Goal: Information Seeking & Learning: Understand process/instructions

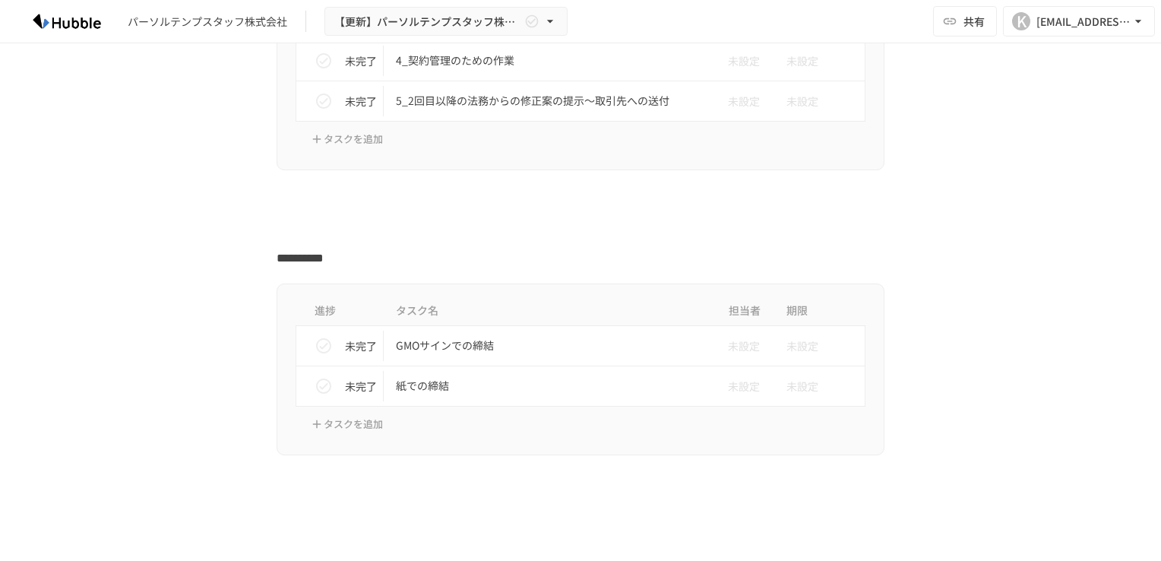
scroll to position [2127, 0]
click at [422, 379] on p "紙での締結" at bounding box center [548, 384] width 305 height 19
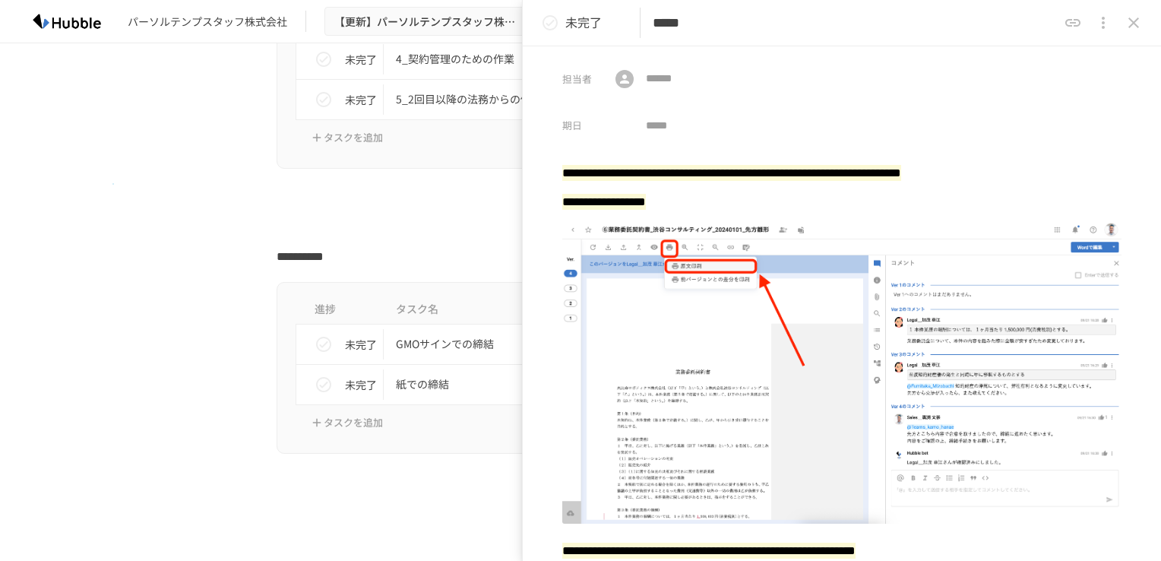
click at [117, 184] on div at bounding box center [580, 198] width 927 height 29
click at [1135, 19] on icon "close drawer" at bounding box center [1133, 23] width 18 height 18
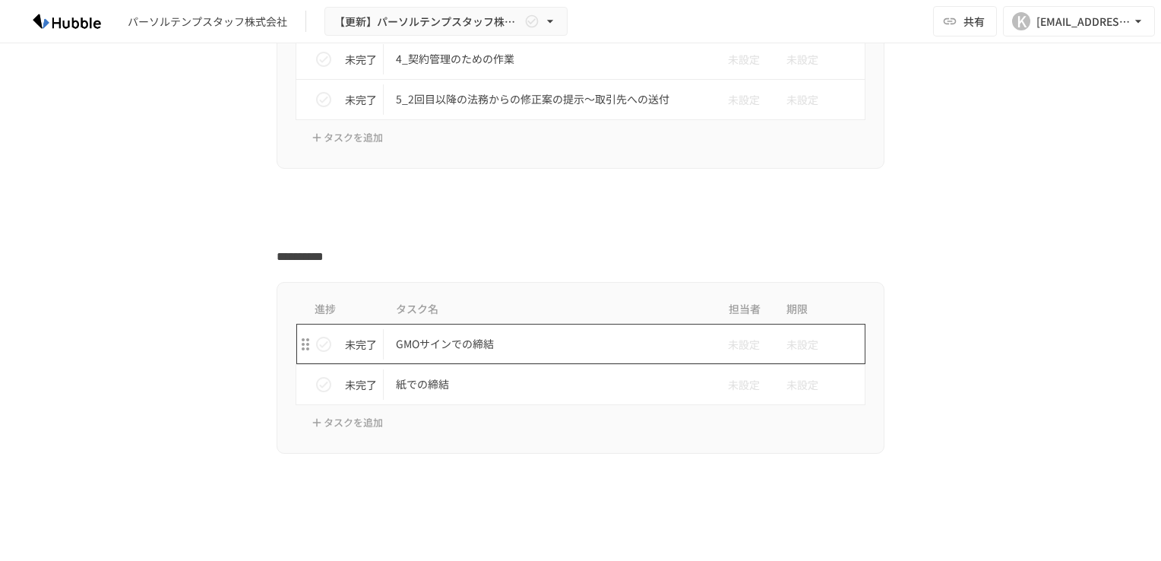
click at [412, 339] on p "GMOサインでの締結" at bounding box center [548, 343] width 305 height 19
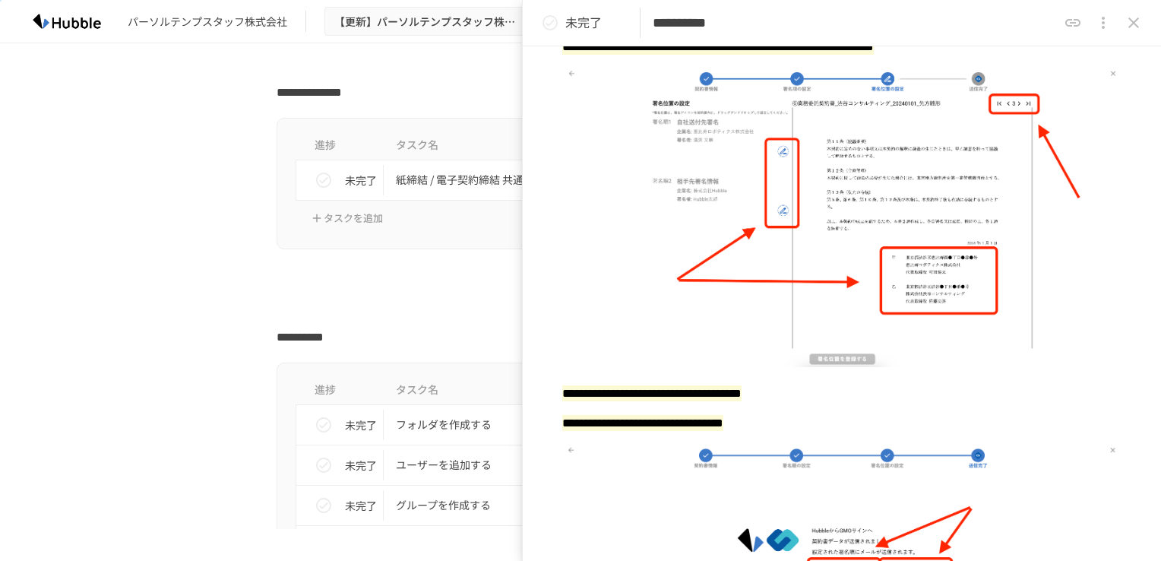
scroll to position [2811, 0]
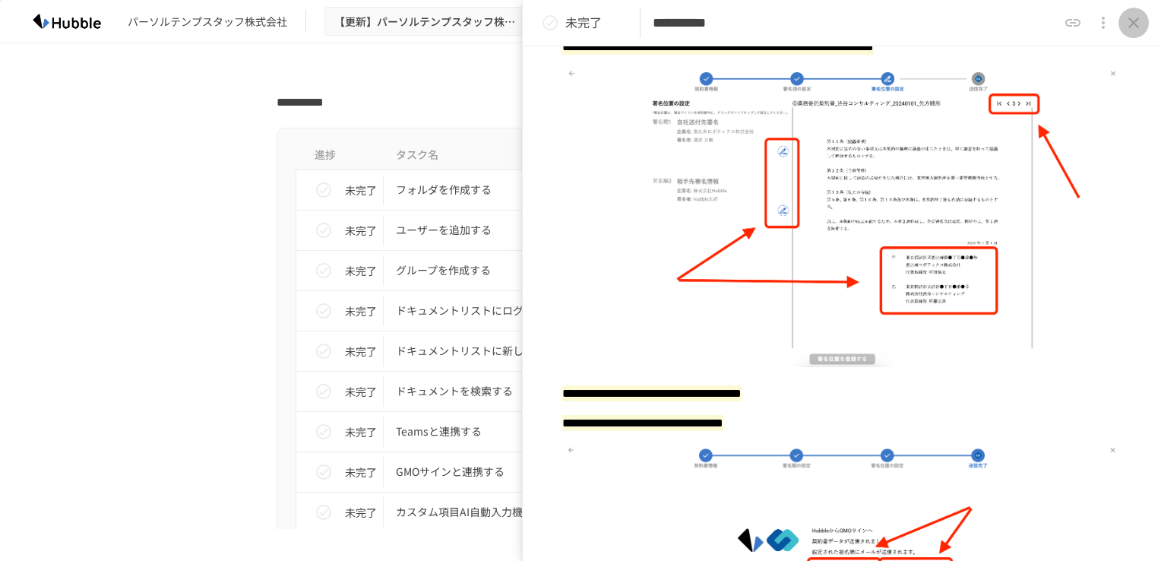
drag, startPoint x: 1127, startPoint y: 23, endPoint x: 1067, endPoint y: 30, distance: 60.4
click at [1127, 23] on icon "close drawer" at bounding box center [1133, 23] width 18 height 18
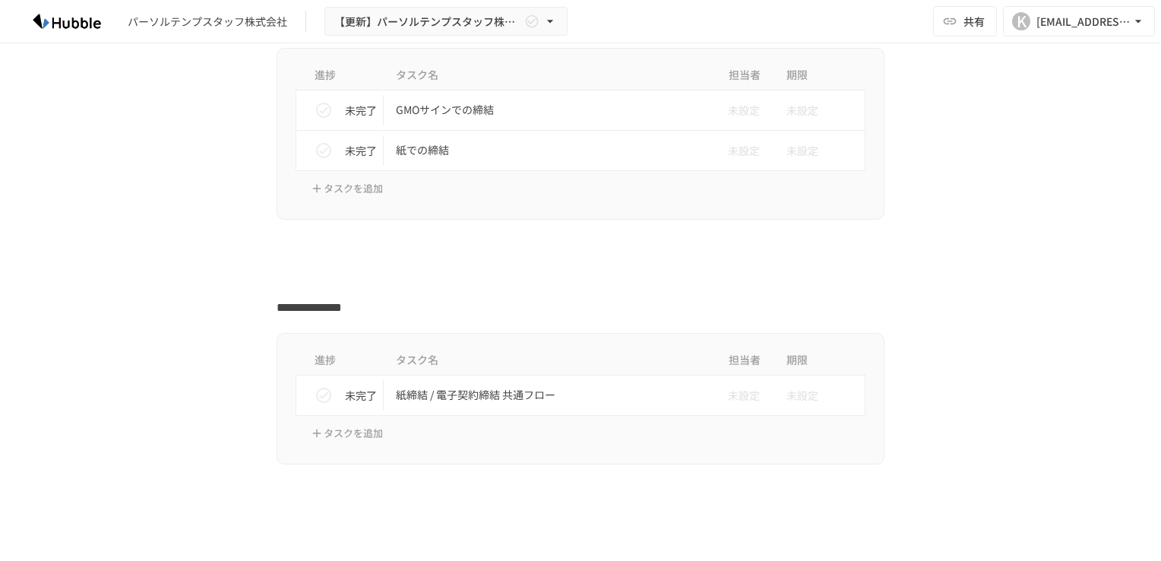
scroll to position [2439, 0]
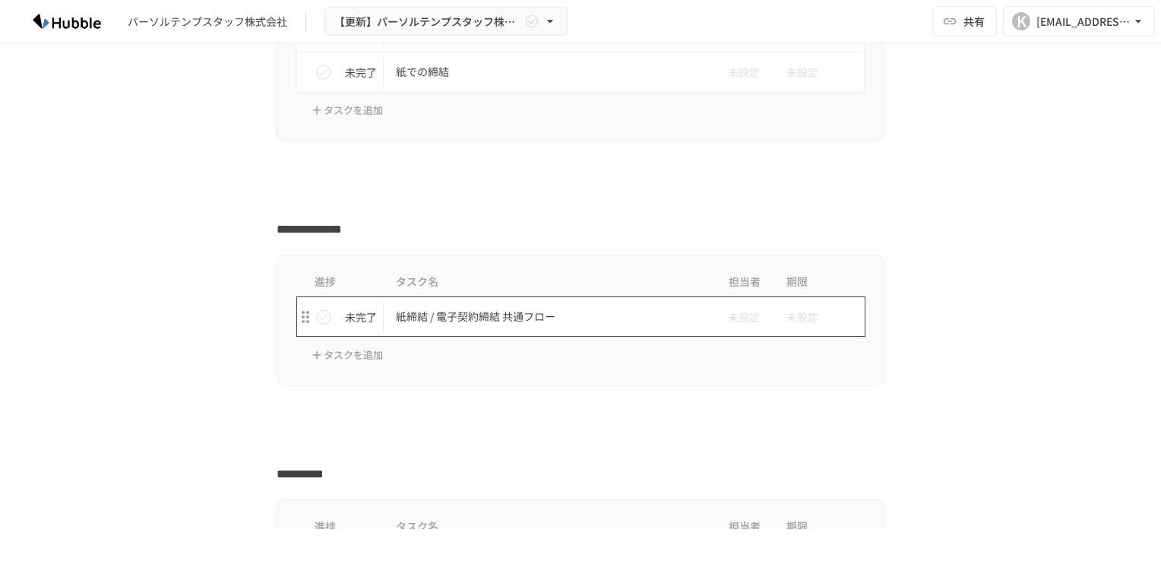
click at [450, 307] on p "紙締結 / 電子契約締結 共通フロー" at bounding box center [548, 316] width 305 height 19
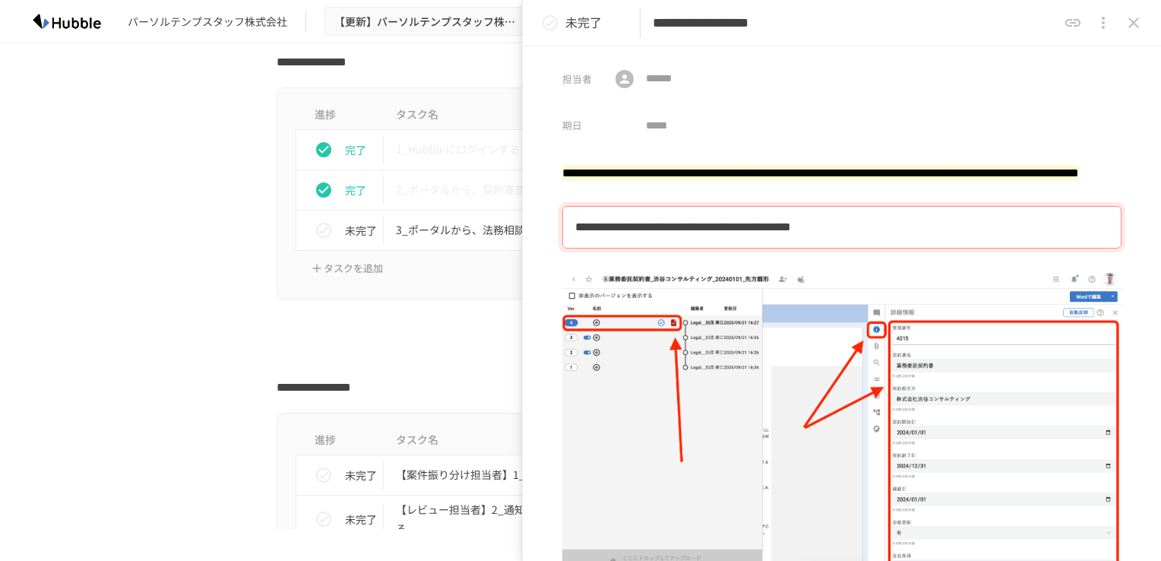
scroll to position [616, 0]
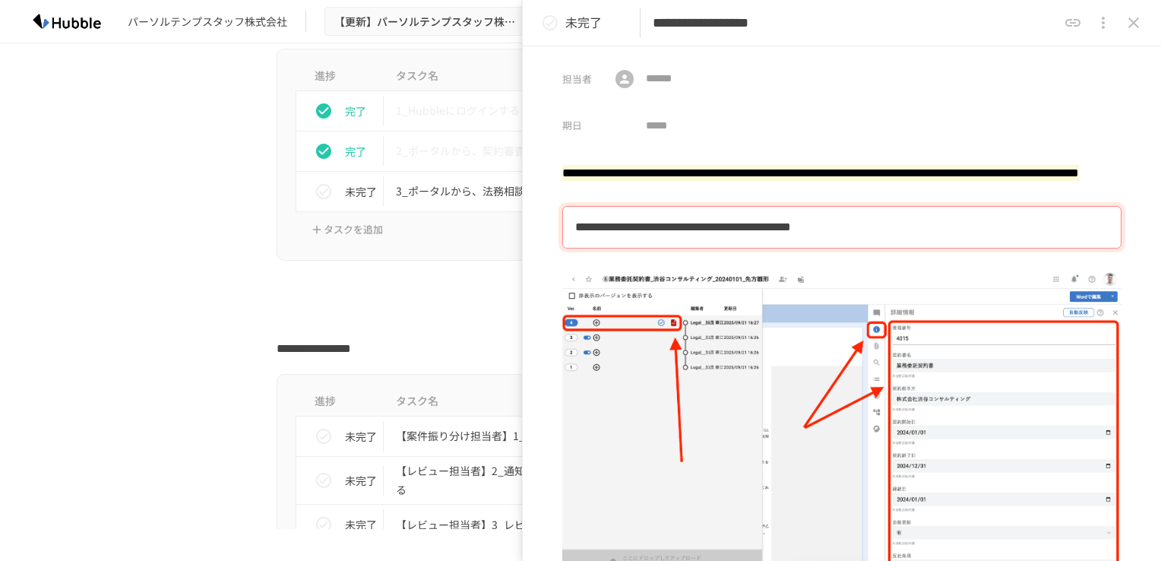
click at [1132, 19] on icon "close drawer" at bounding box center [1133, 23] width 18 height 18
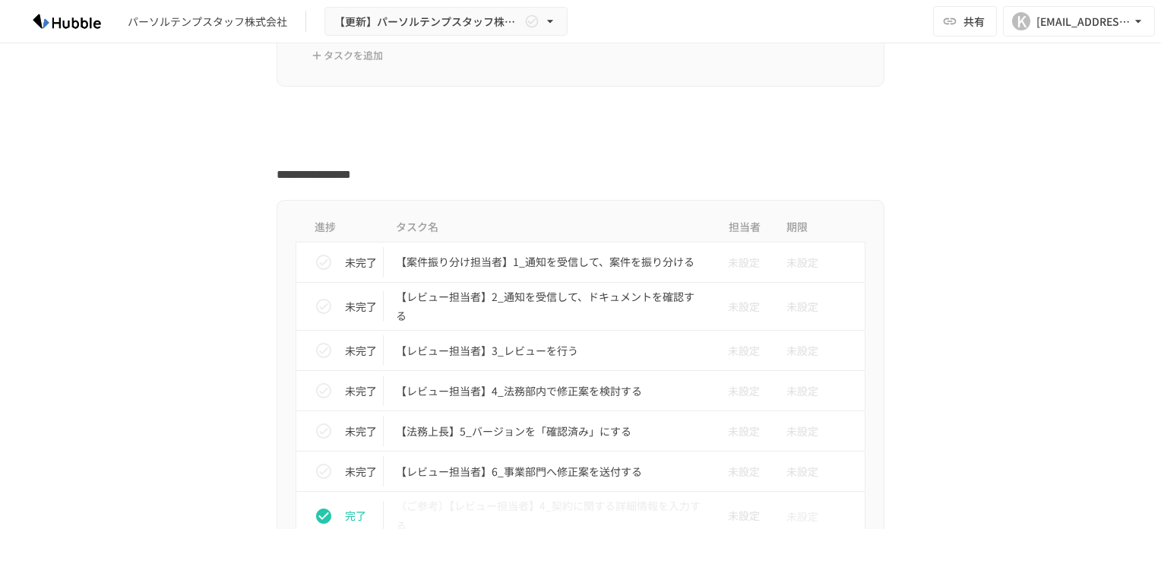
scroll to position [768, 0]
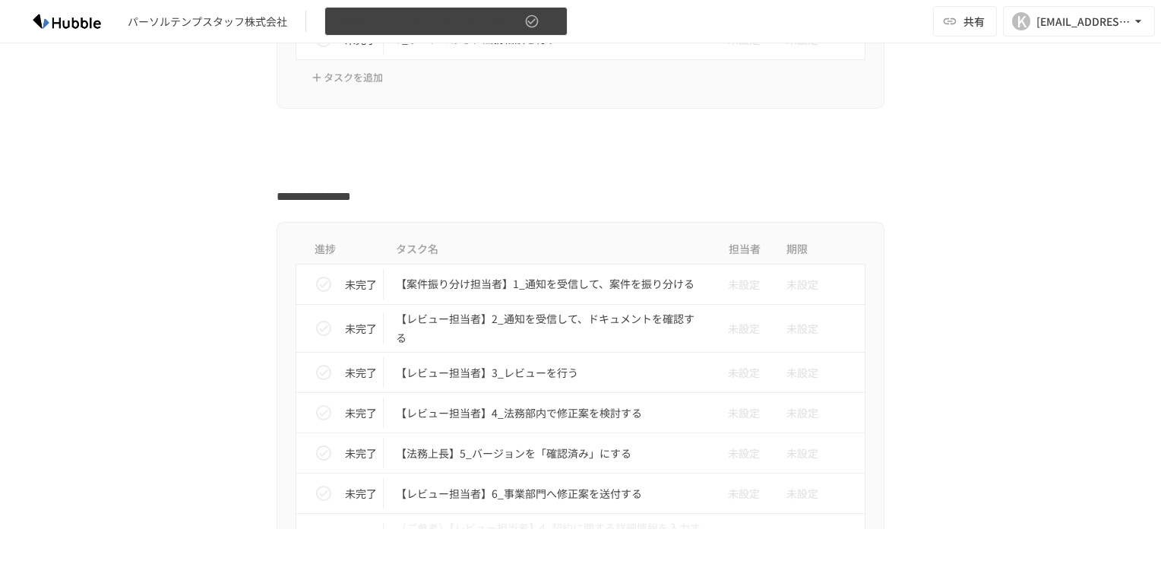
click at [552, 18] on icon "button" at bounding box center [549, 21] width 15 height 15
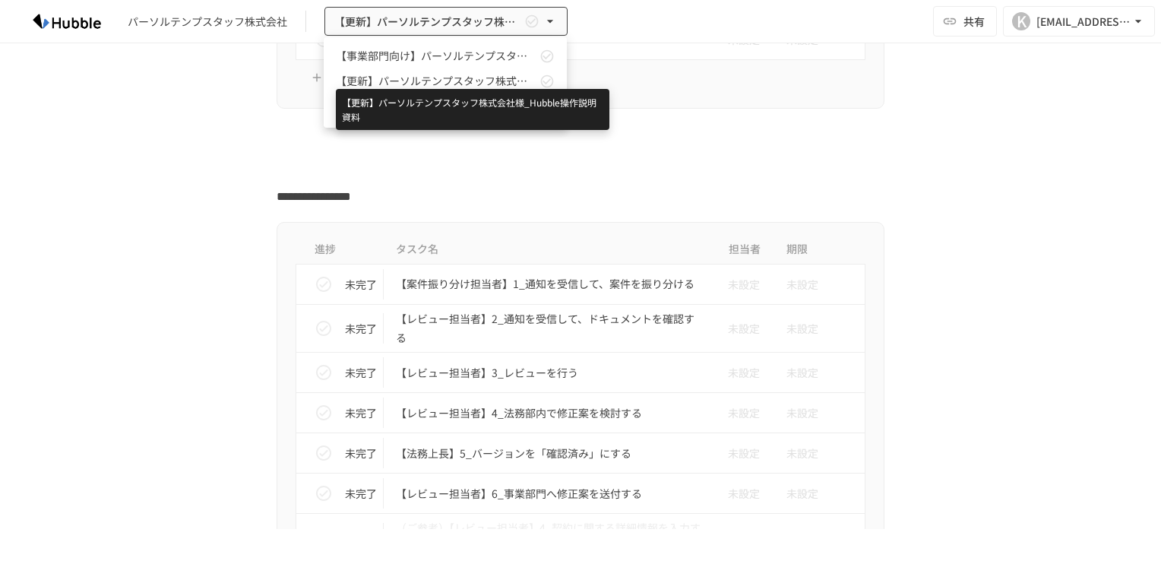
click at [474, 76] on span "【更新】パーソルテンプスタッフ株式会社様_Hubble操作説明資料" at bounding box center [436, 81] width 201 height 16
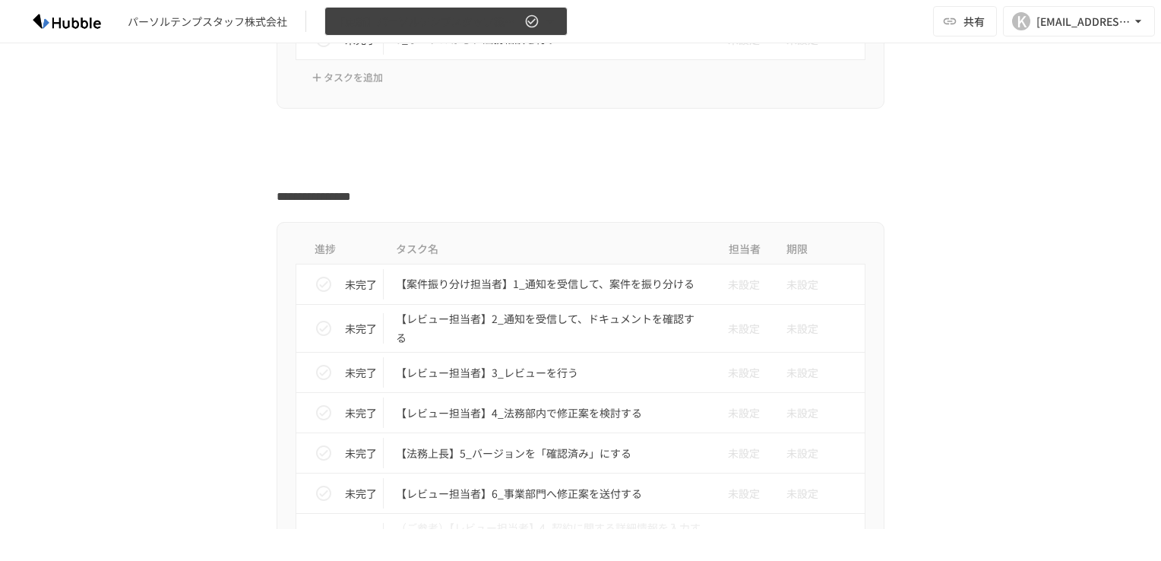
click at [553, 24] on icon "button" at bounding box center [549, 21] width 15 height 15
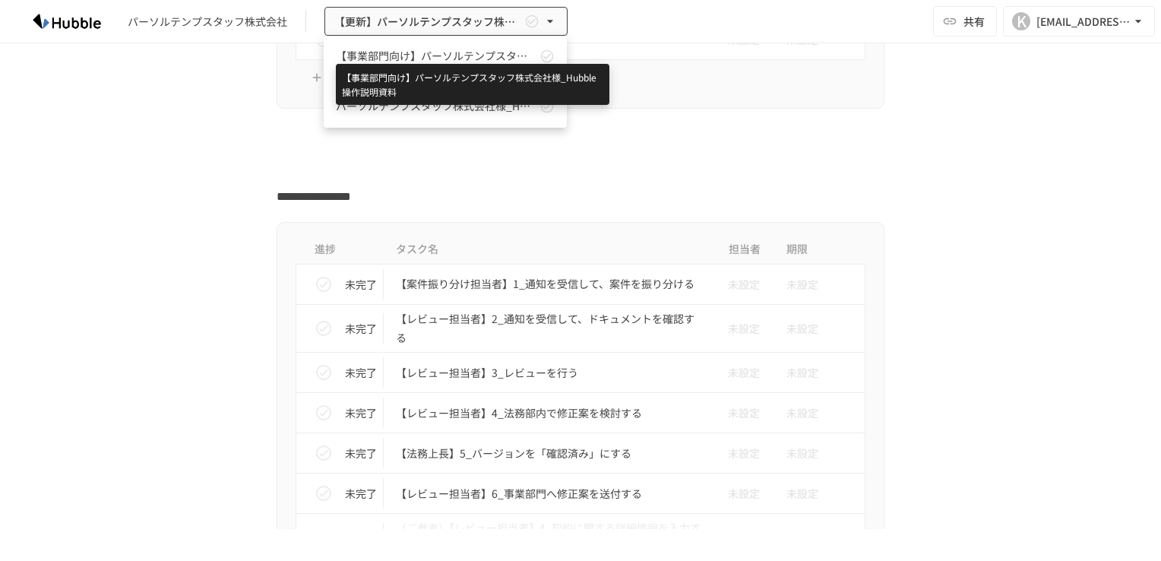
click at [460, 51] on span "【事業部門向け】パーソルテンプスタッフ株式会社様_Hubble操作説明資料" at bounding box center [436, 56] width 201 height 16
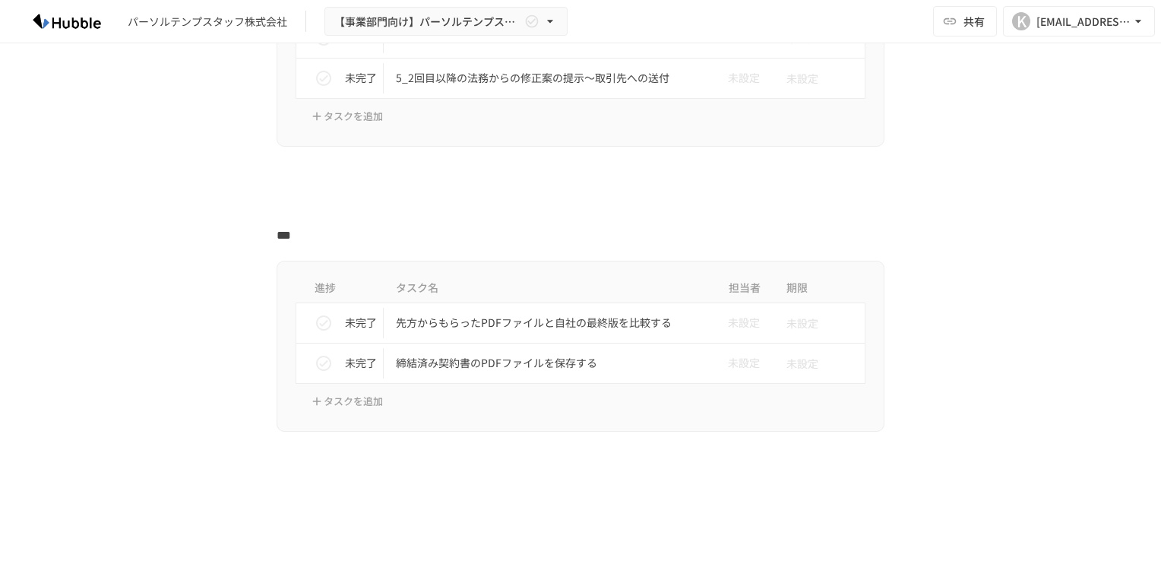
scroll to position [1747, 0]
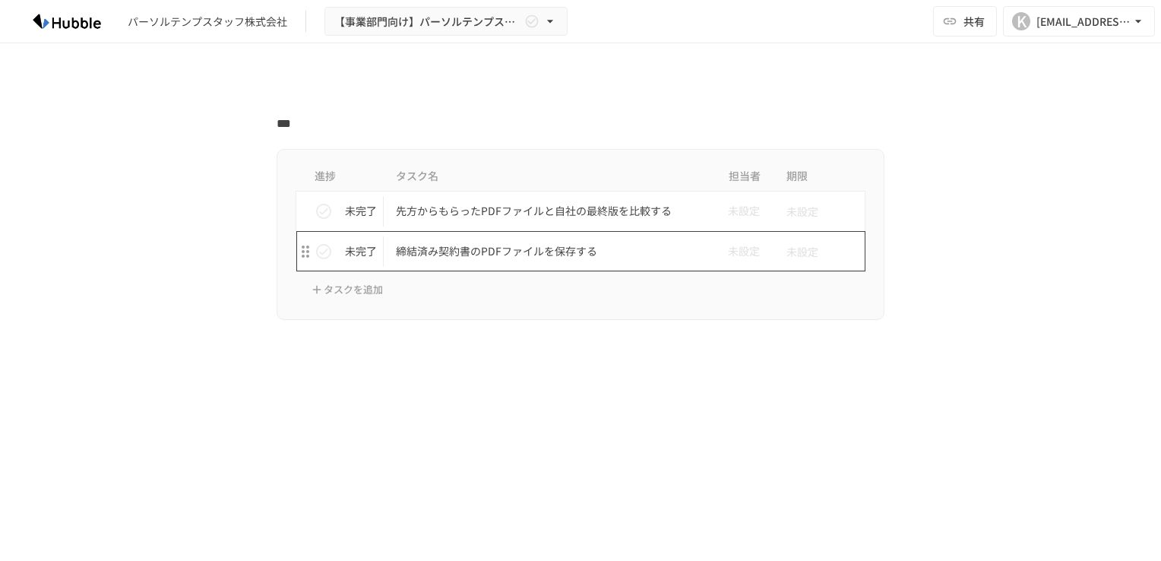
click at [470, 246] on p "締結済み契約書のPDFファイルを保存する" at bounding box center [548, 251] width 305 height 19
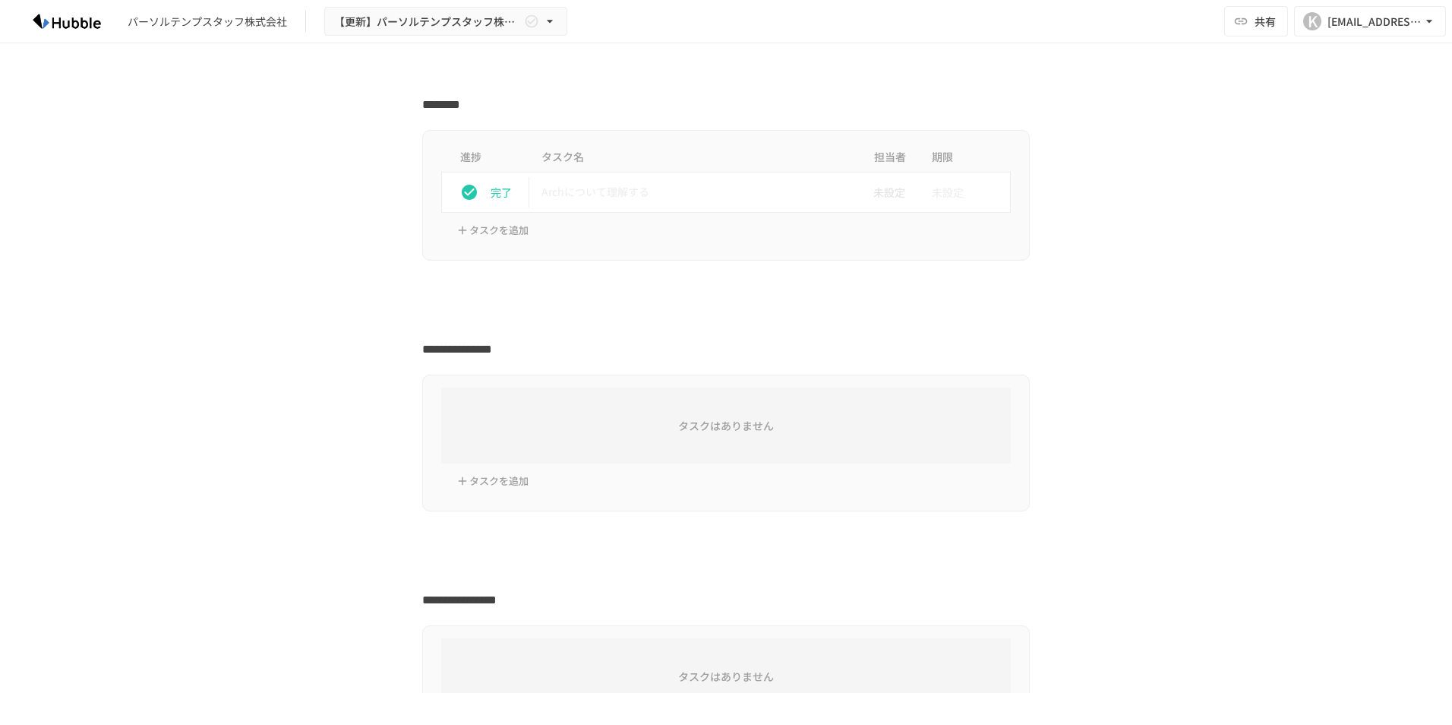
scroll to position [152, 0]
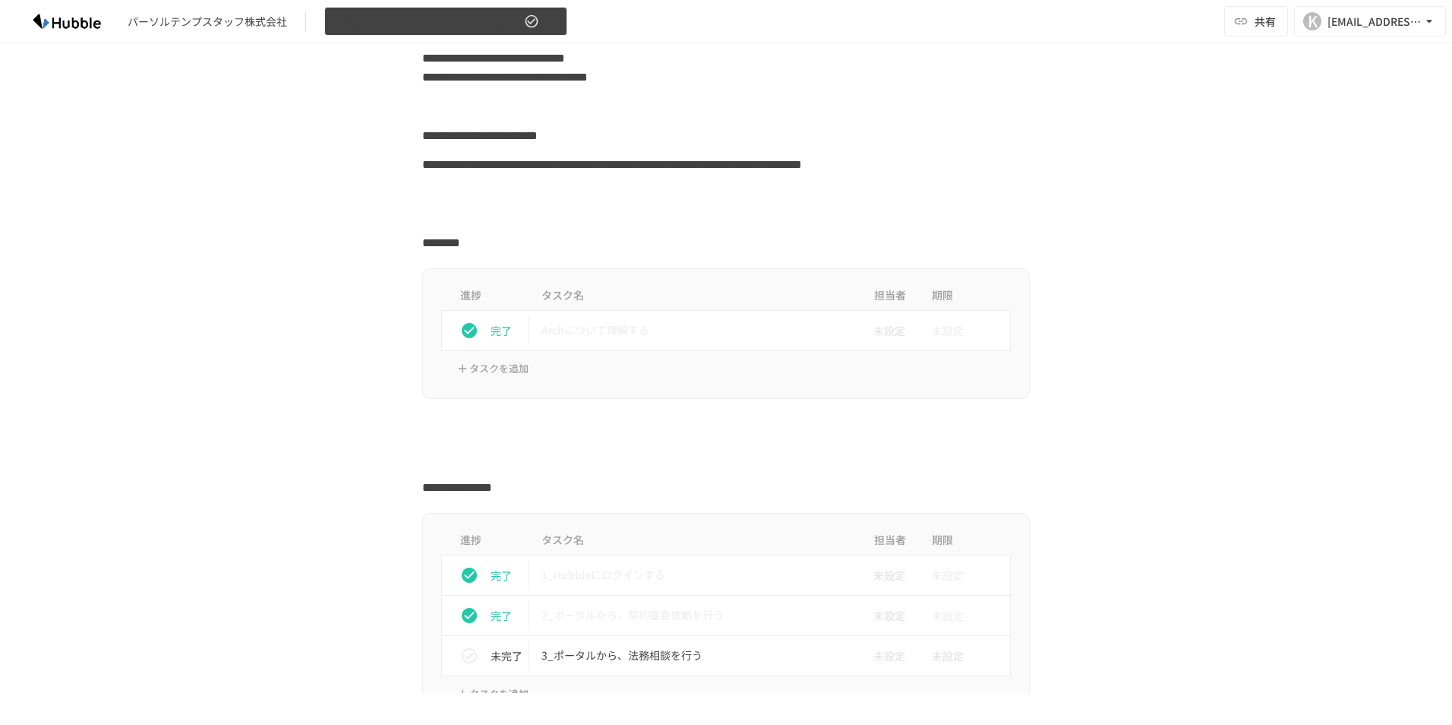
click at [551, 19] on icon "button" at bounding box center [549, 21] width 15 height 15
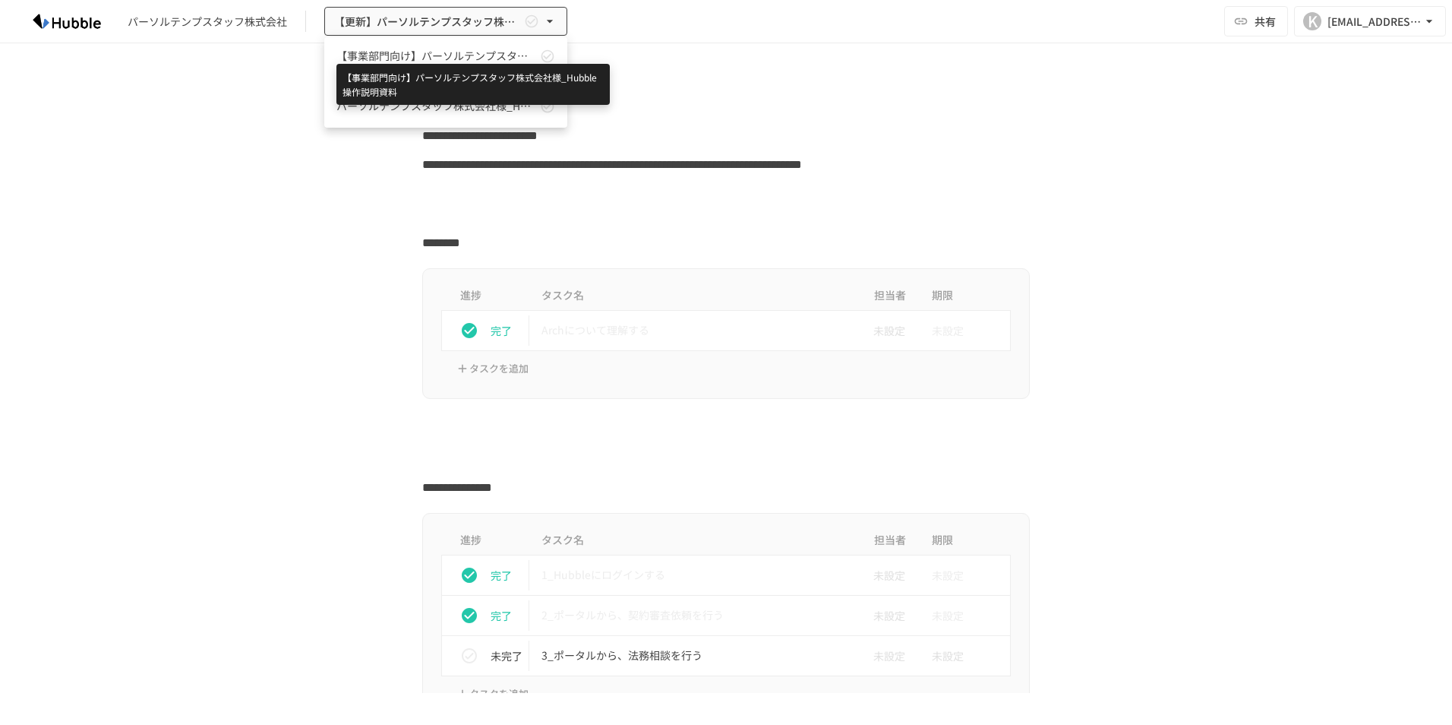
click at [454, 54] on span "【事業部門向け】パーソルテンプスタッフ株式会社様_Hubble操作説明資料" at bounding box center [437, 56] width 201 height 16
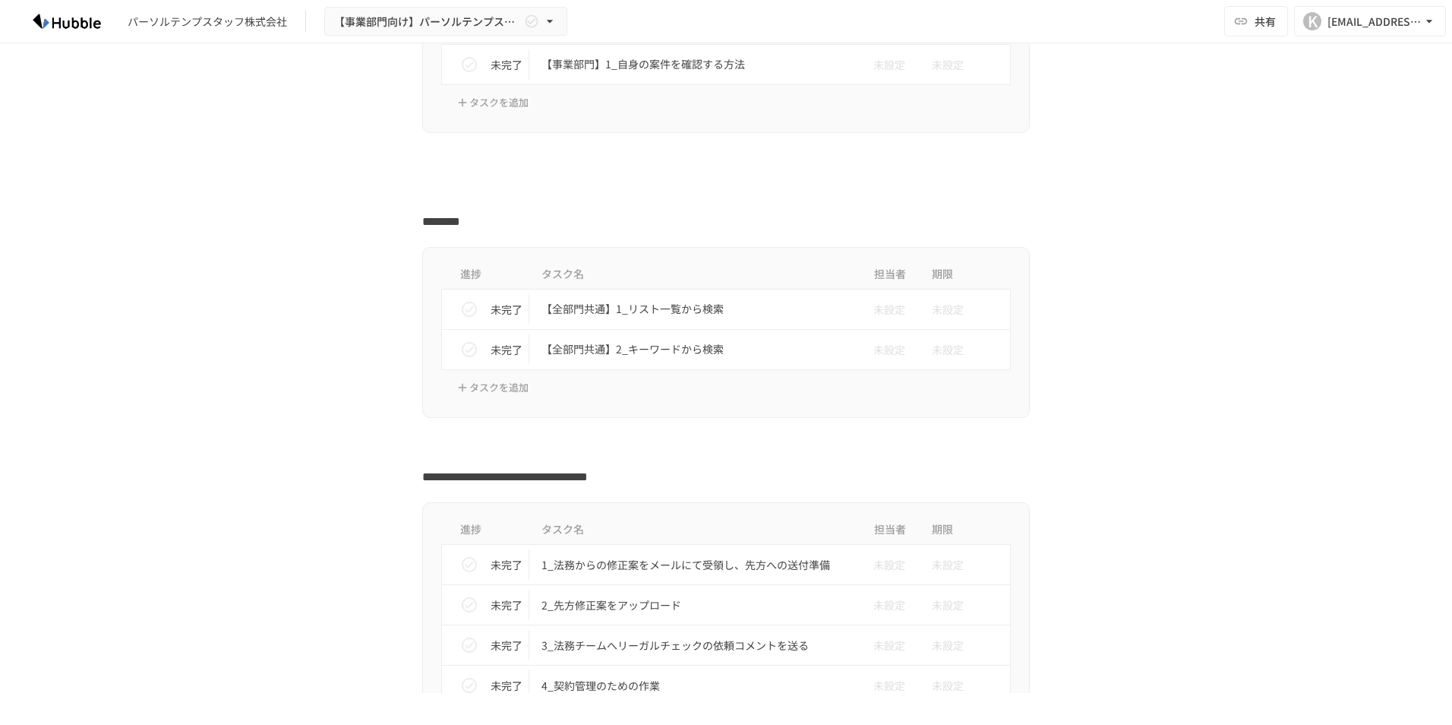
scroll to position [1063, 0]
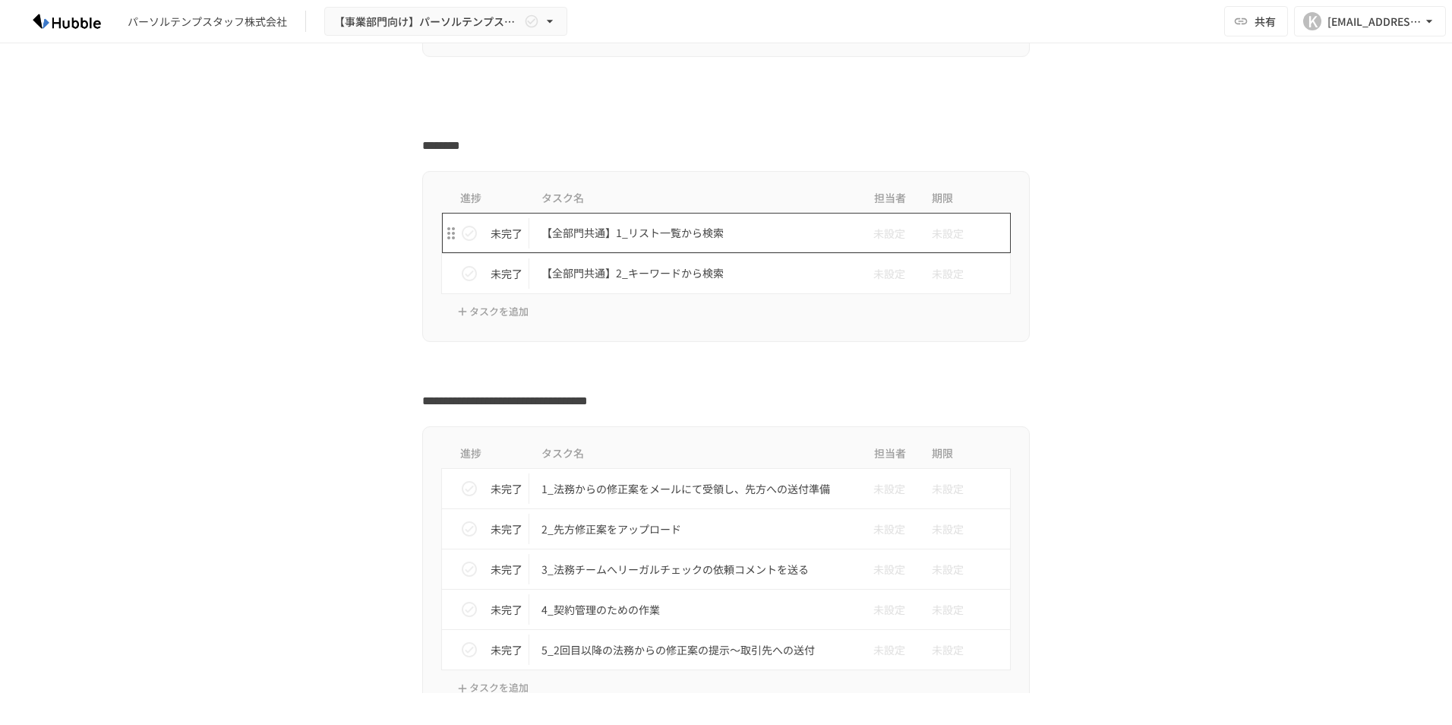
click at [570, 228] on p "【全部門共通】1_リスト一覧から検索" at bounding box center [694, 232] width 305 height 19
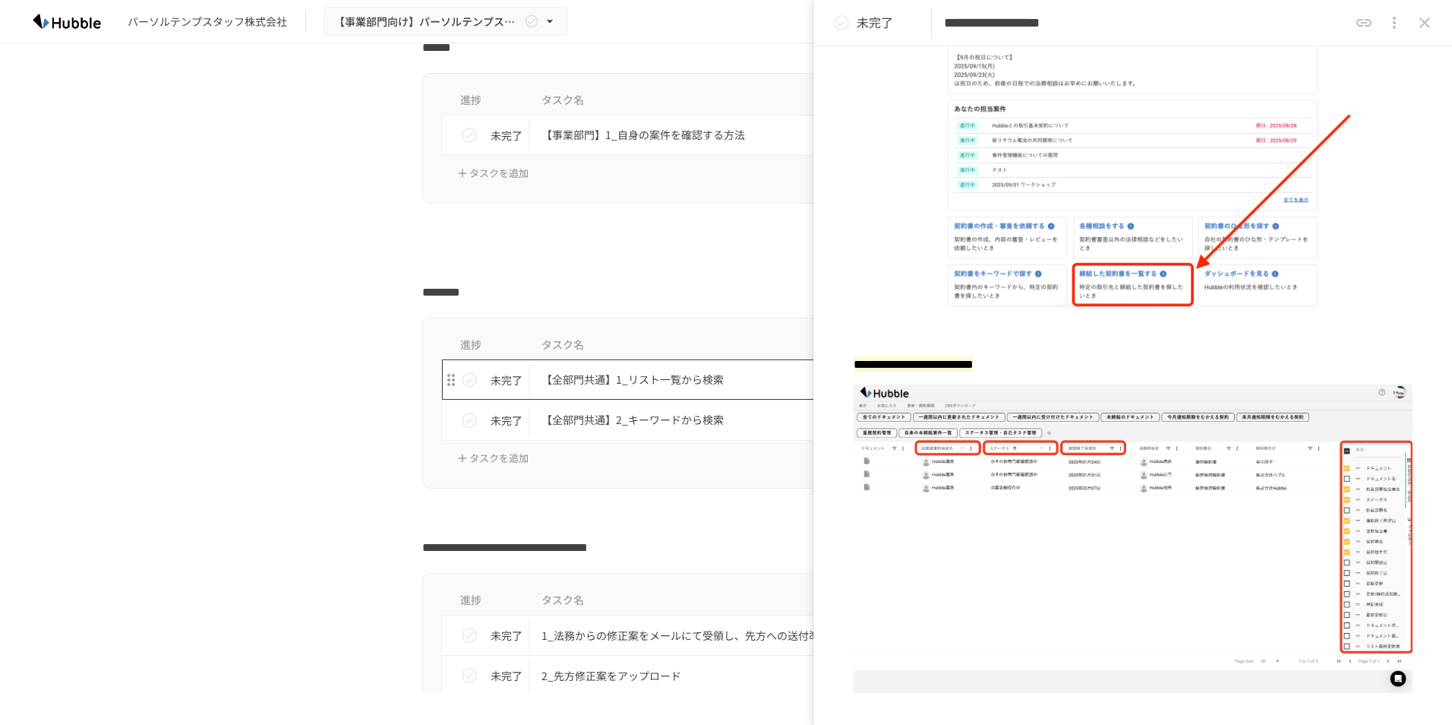
scroll to position [912, 0]
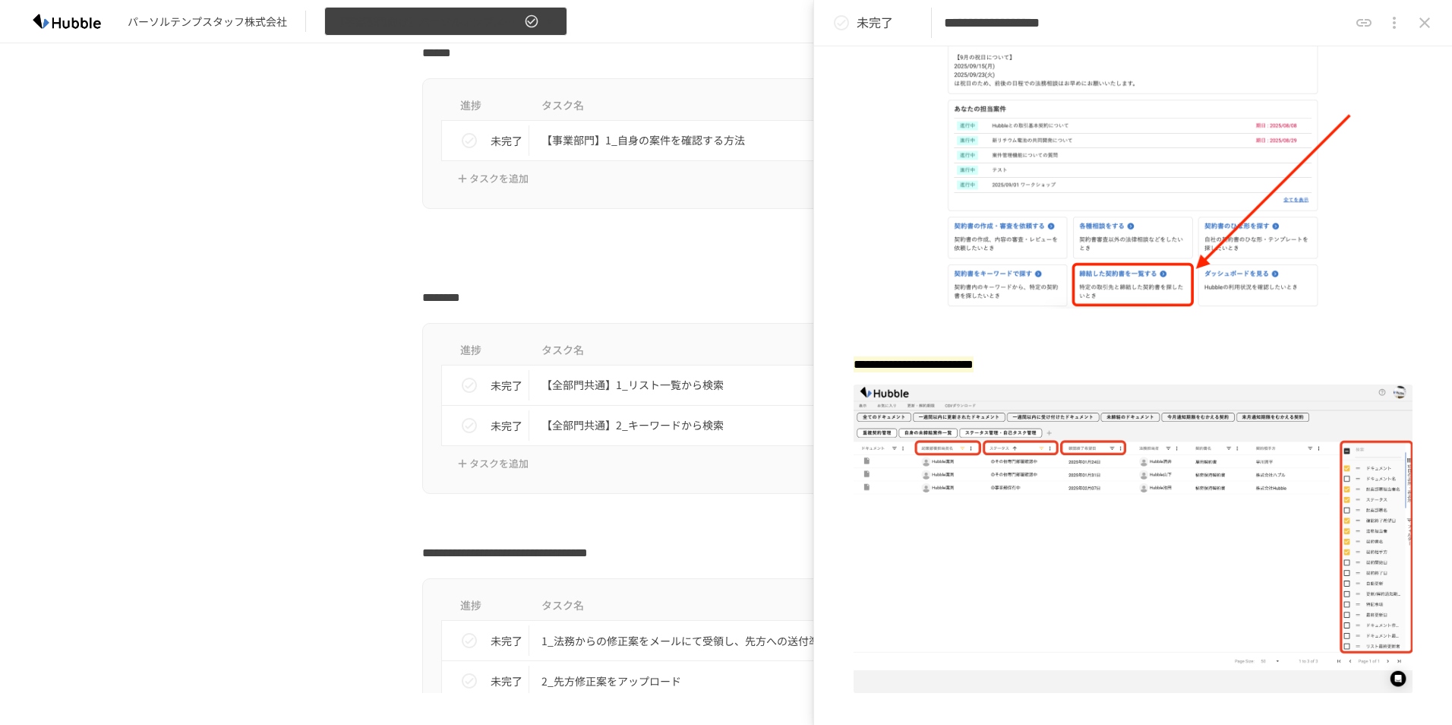
click at [548, 16] on icon "button" at bounding box center [549, 21] width 15 height 15
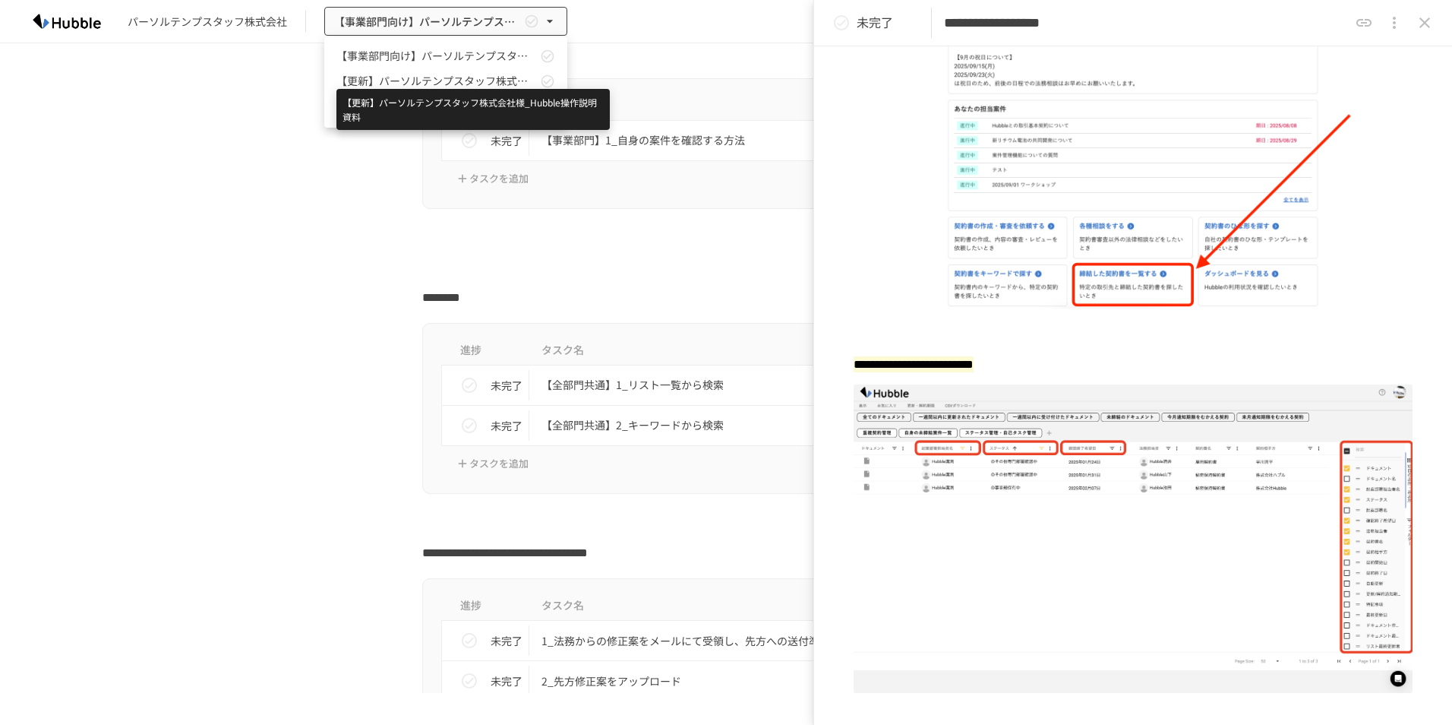
click at [450, 81] on span "【更新】パーソルテンプスタッフ株式会社様_Hubble操作説明資料" at bounding box center [437, 81] width 201 height 16
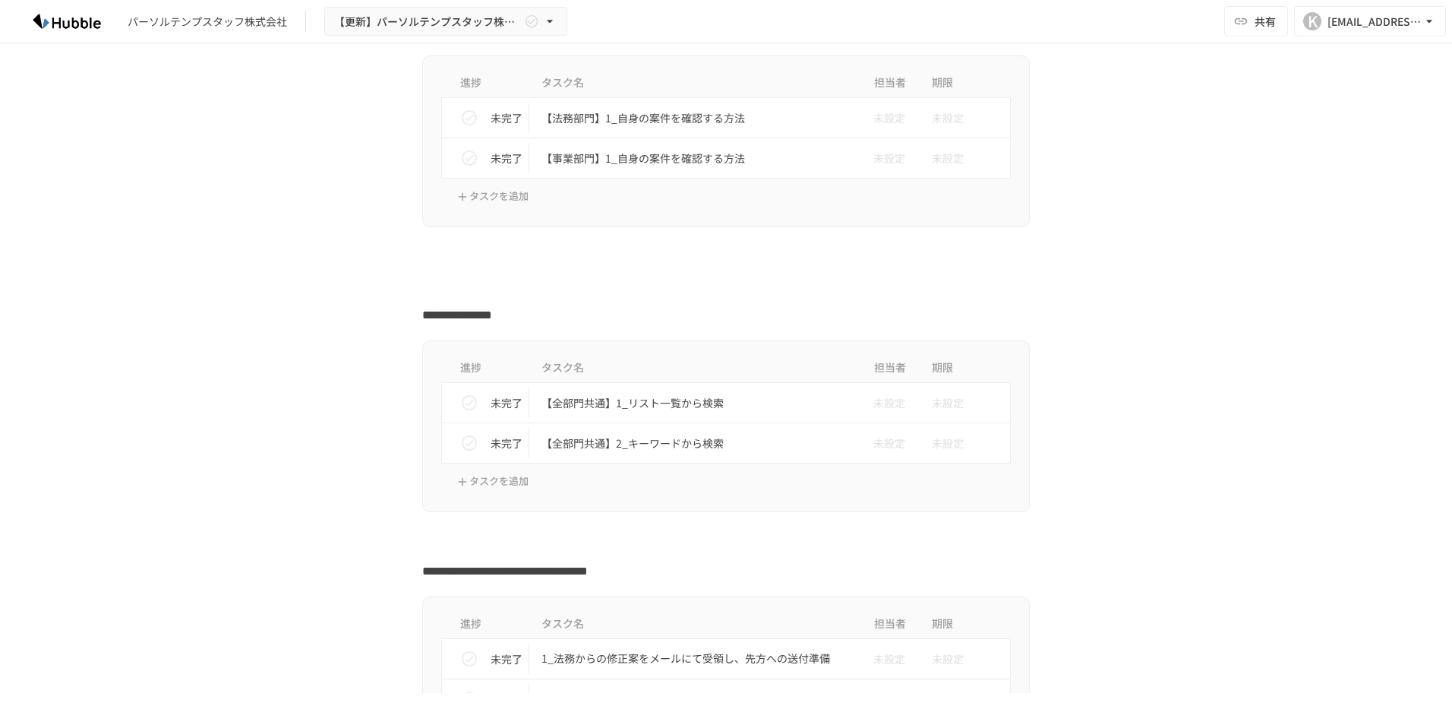
scroll to position [1443, 0]
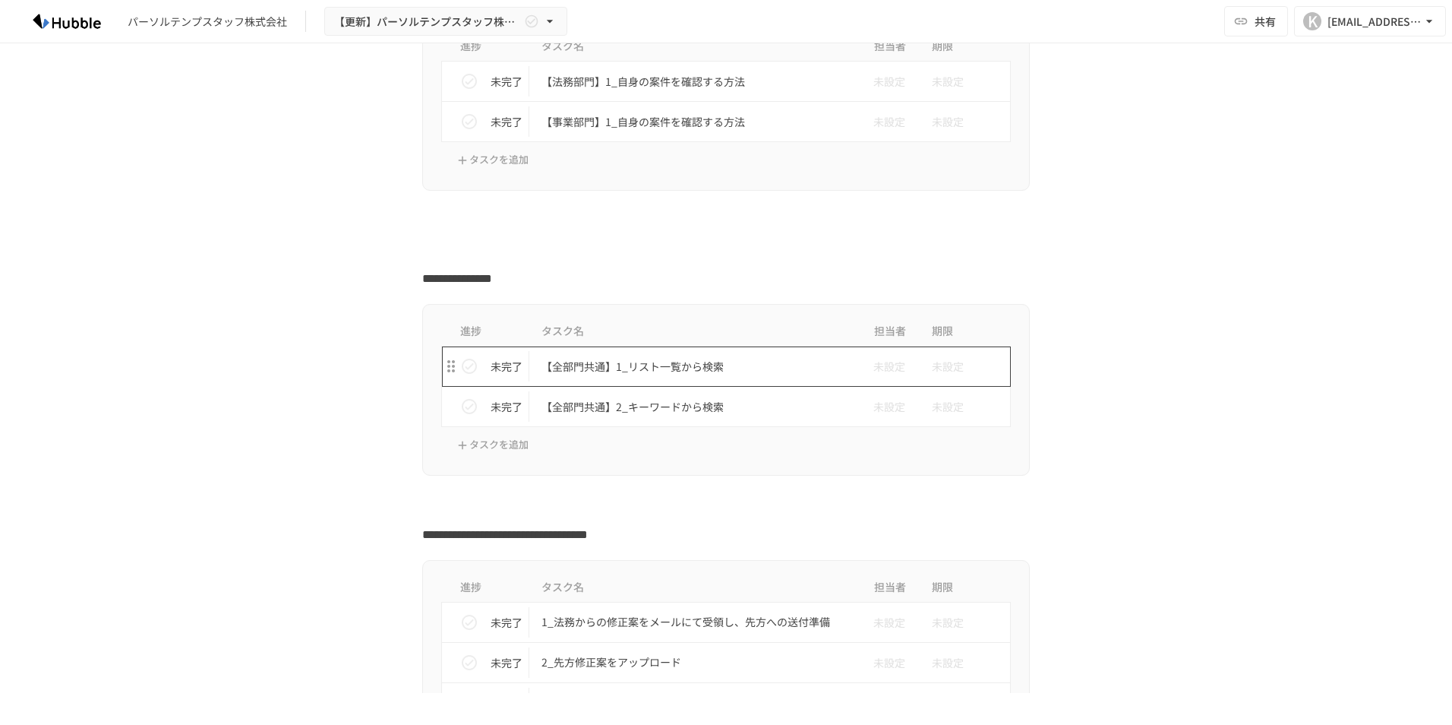
click at [620, 368] on p "【全部門共通】1_リスト一覧から検索" at bounding box center [694, 366] width 305 height 19
